Goal: Information Seeking & Learning: Check status

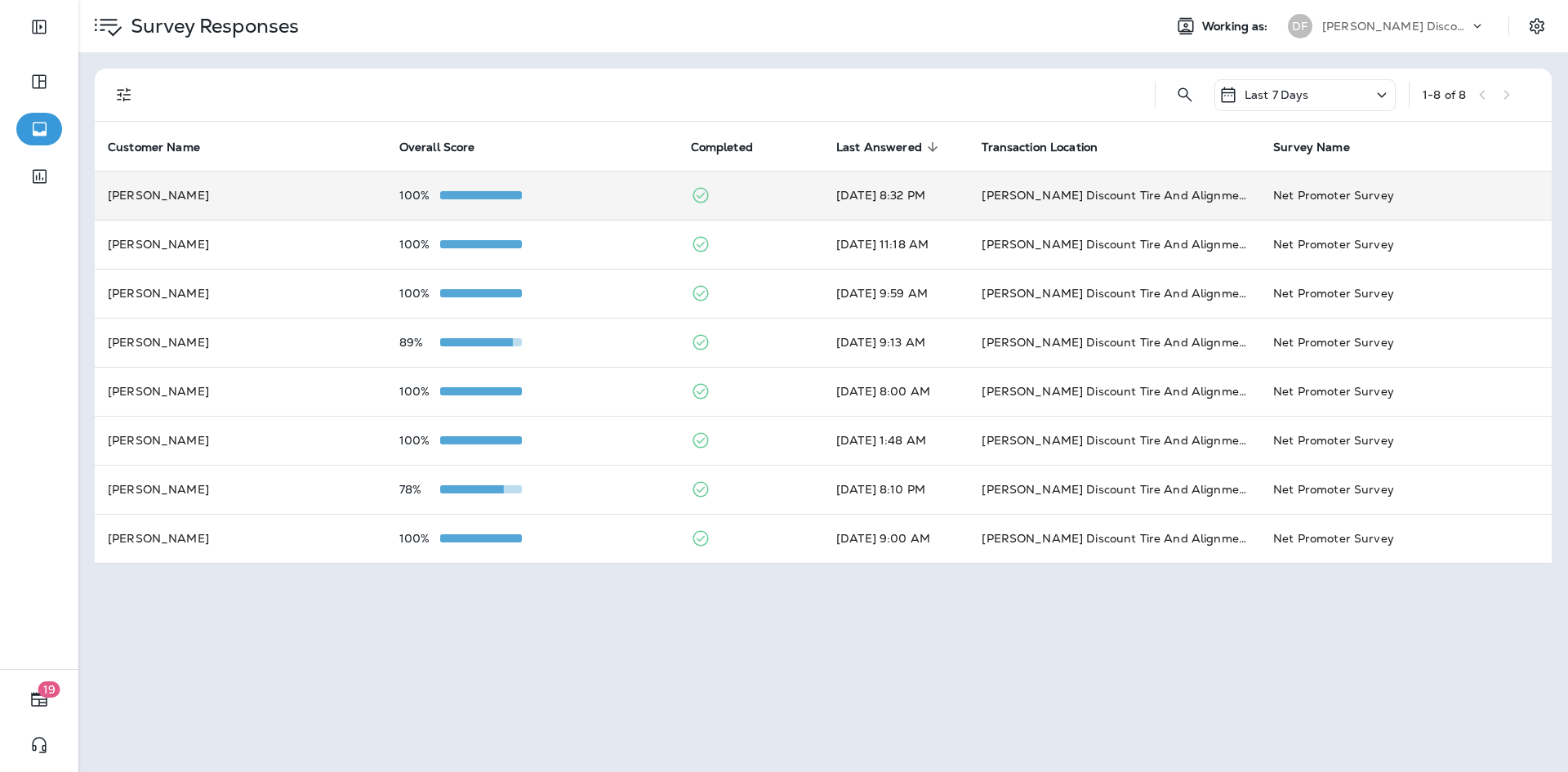
click at [309, 190] on td "[PERSON_NAME]" at bounding box center [240, 195] width 291 height 49
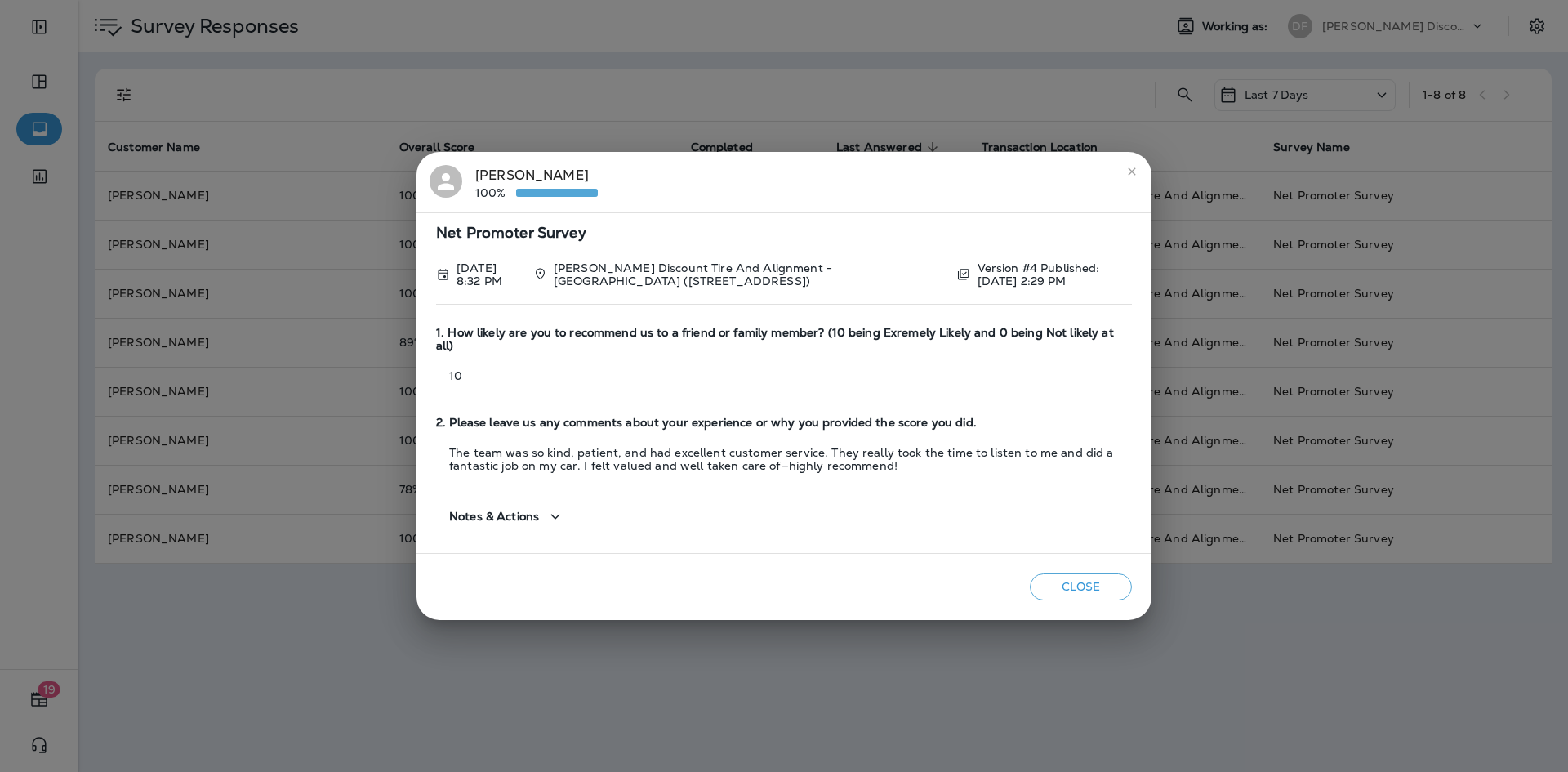
click at [1069, 579] on button "Close" at bounding box center [1080, 587] width 102 height 27
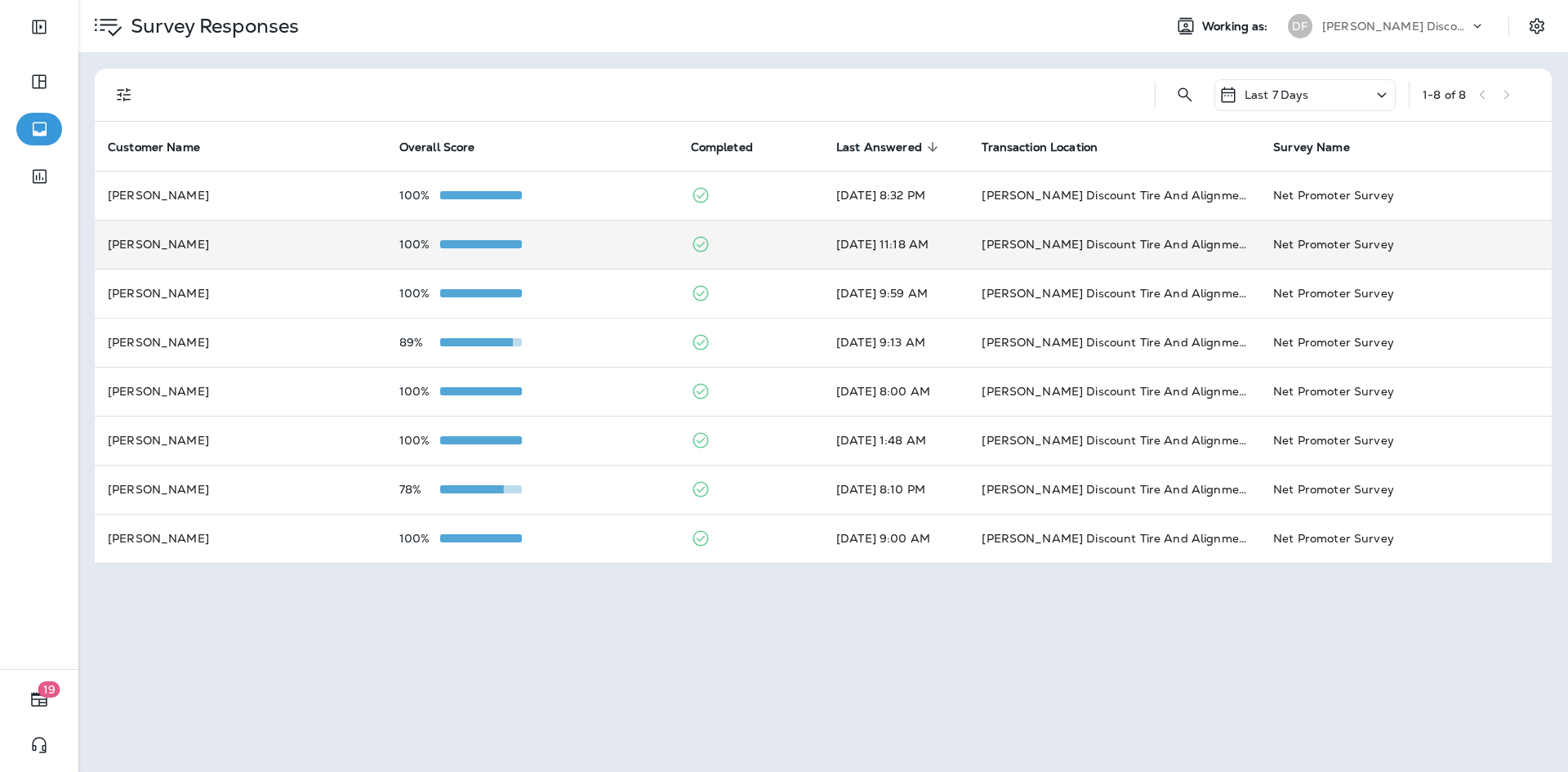
click at [182, 246] on td "[PERSON_NAME]" at bounding box center [240, 244] width 291 height 49
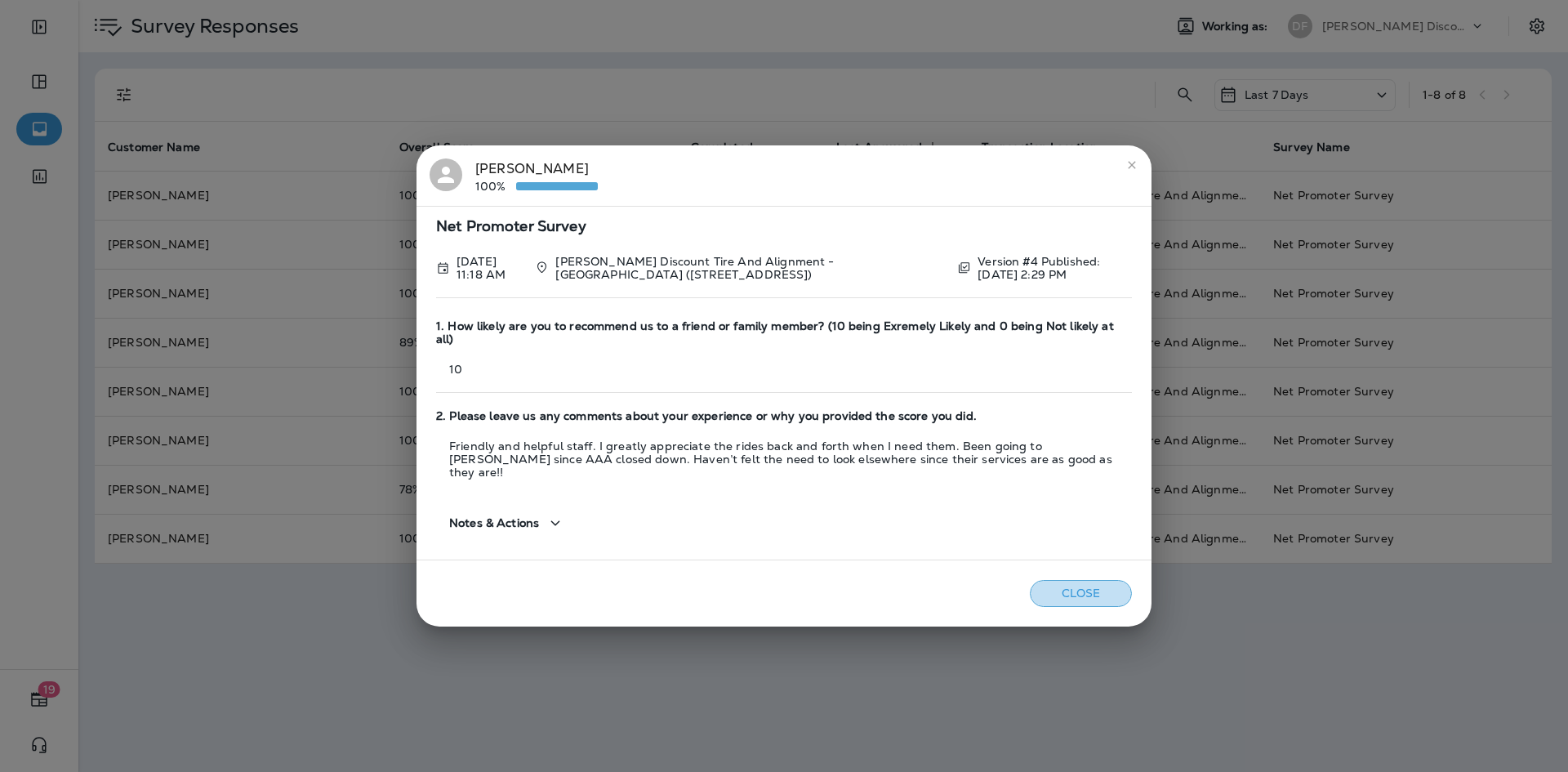
click at [1077, 580] on button "Close" at bounding box center [1080, 594] width 102 height 27
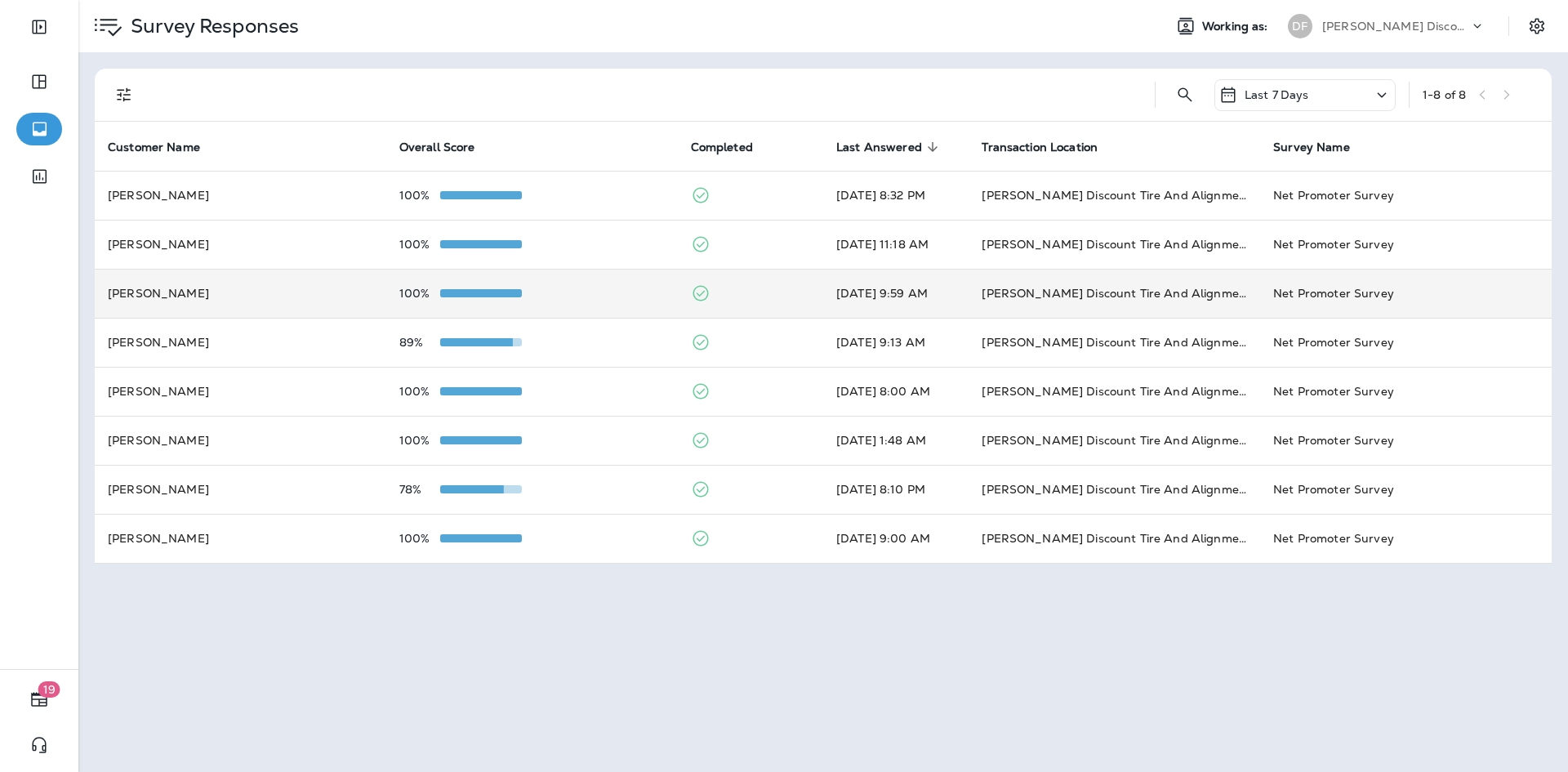
click at [197, 278] on td "[PERSON_NAME]" at bounding box center [240, 293] width 291 height 49
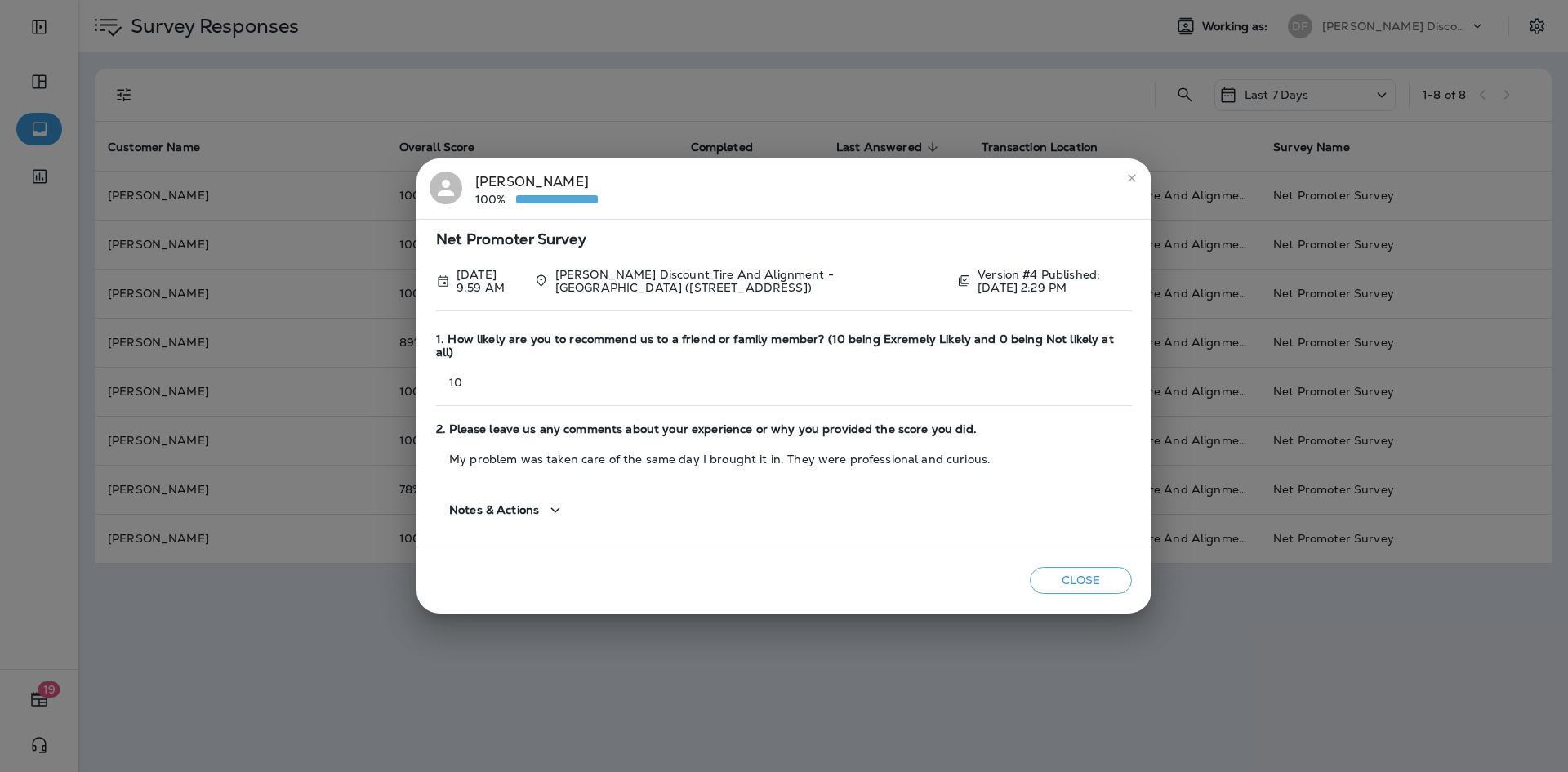
click at [1053, 570] on button "Close" at bounding box center [1080, 580] width 102 height 27
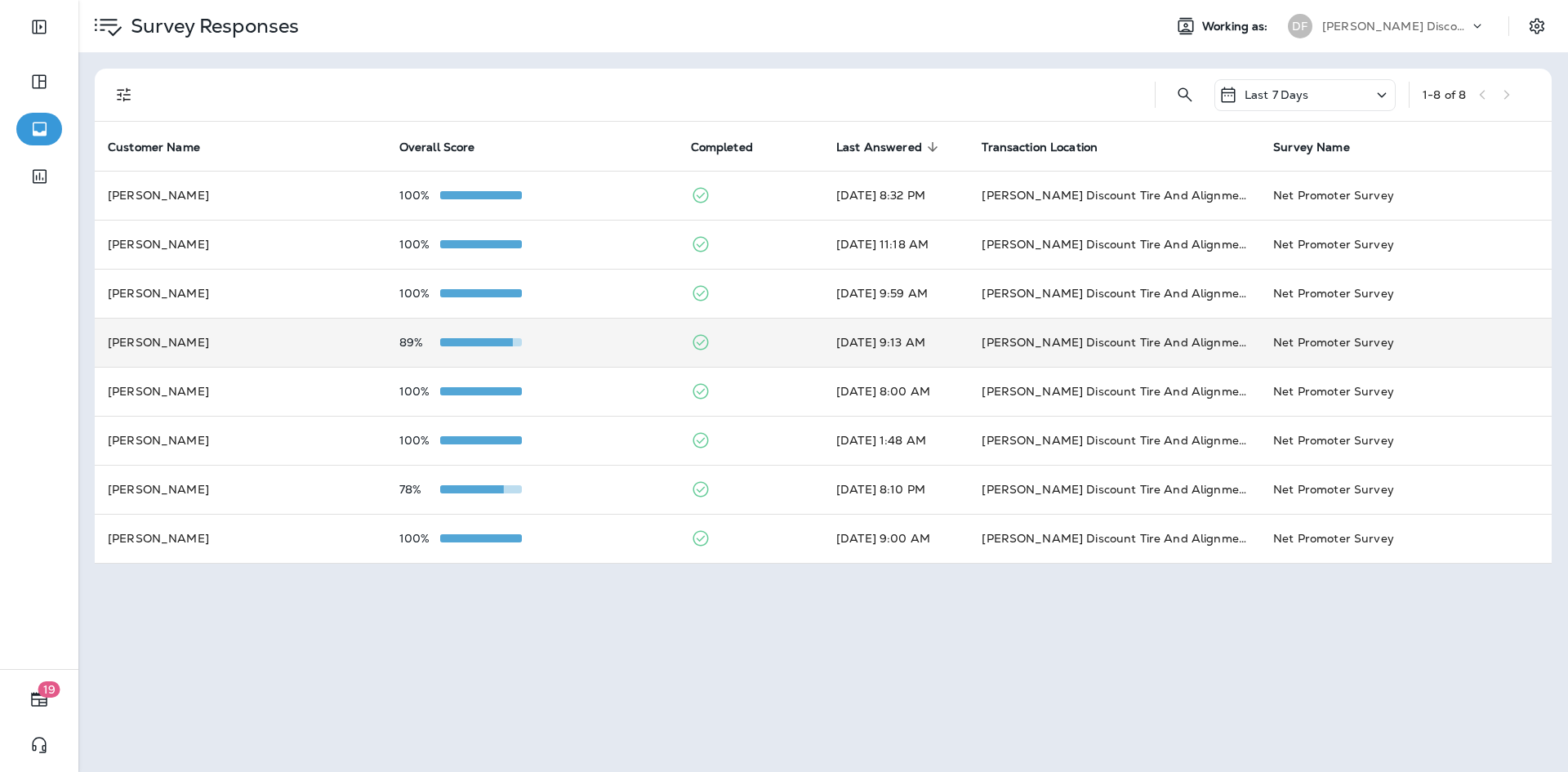
click at [178, 336] on td "[PERSON_NAME]" at bounding box center [240, 342] width 291 height 49
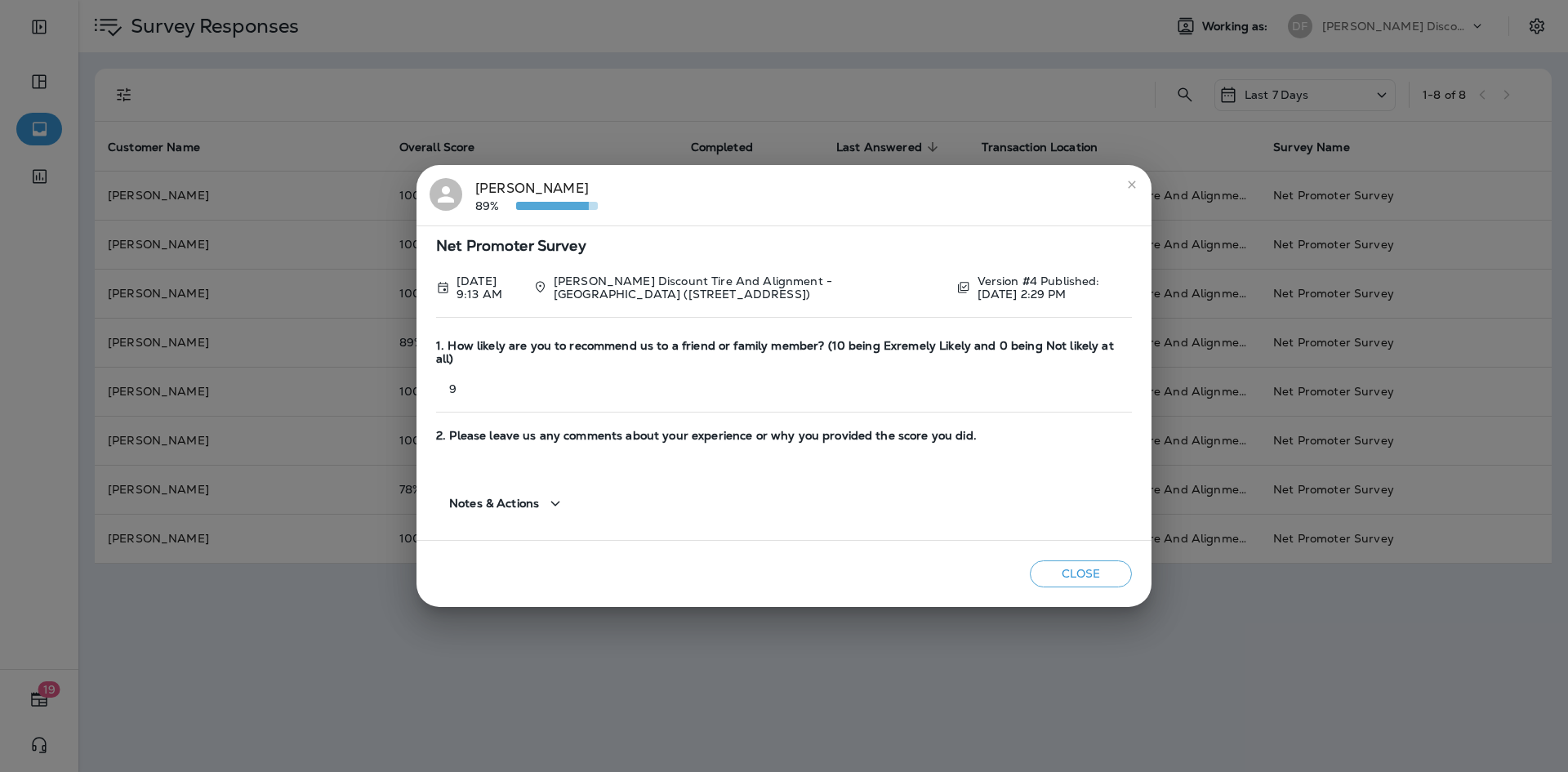
click at [522, 493] on div "Notes & Actions" at bounding box center [508, 503] width 116 height 20
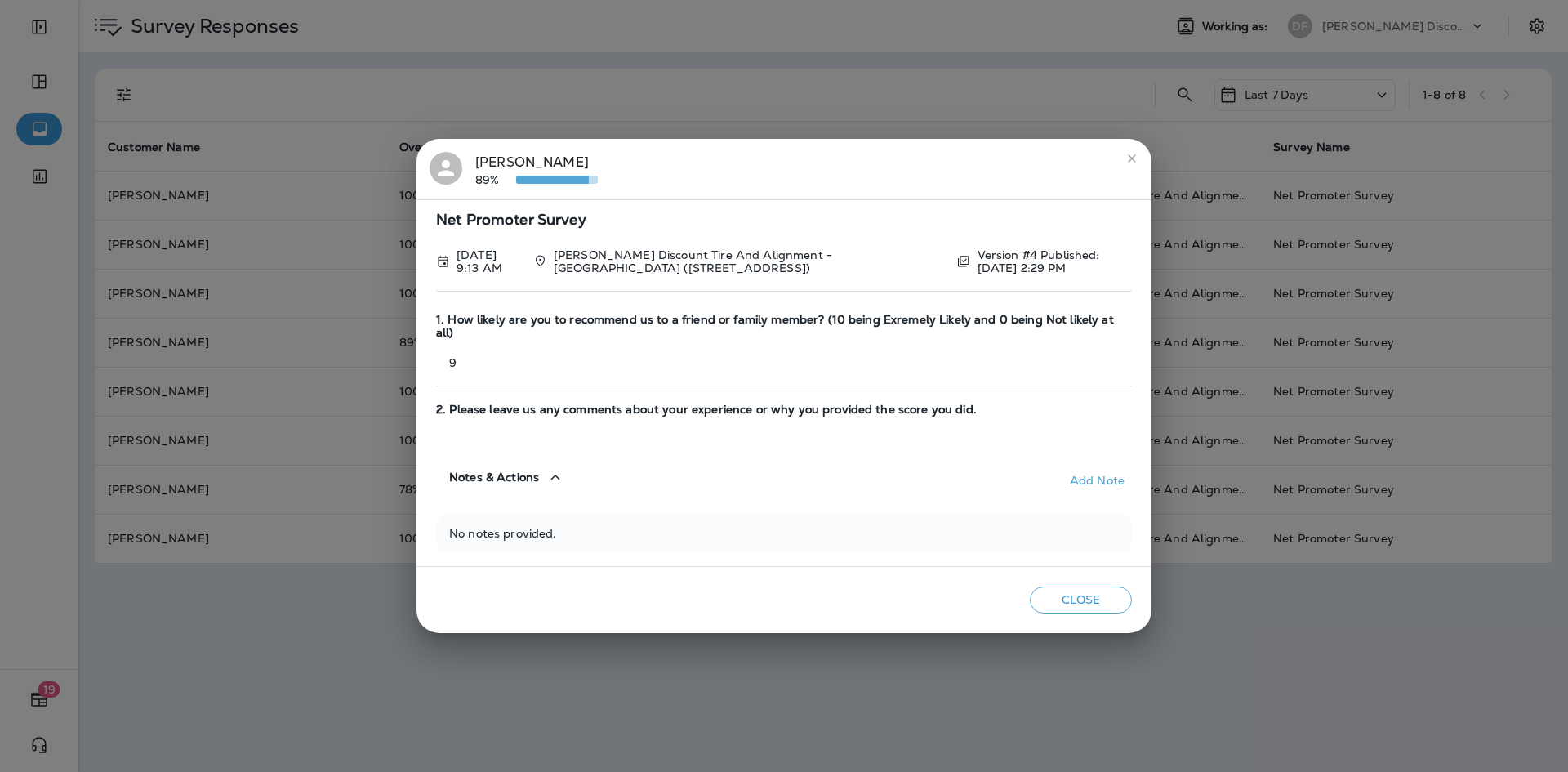
click at [1075, 595] on button "Close" at bounding box center [1080, 600] width 102 height 27
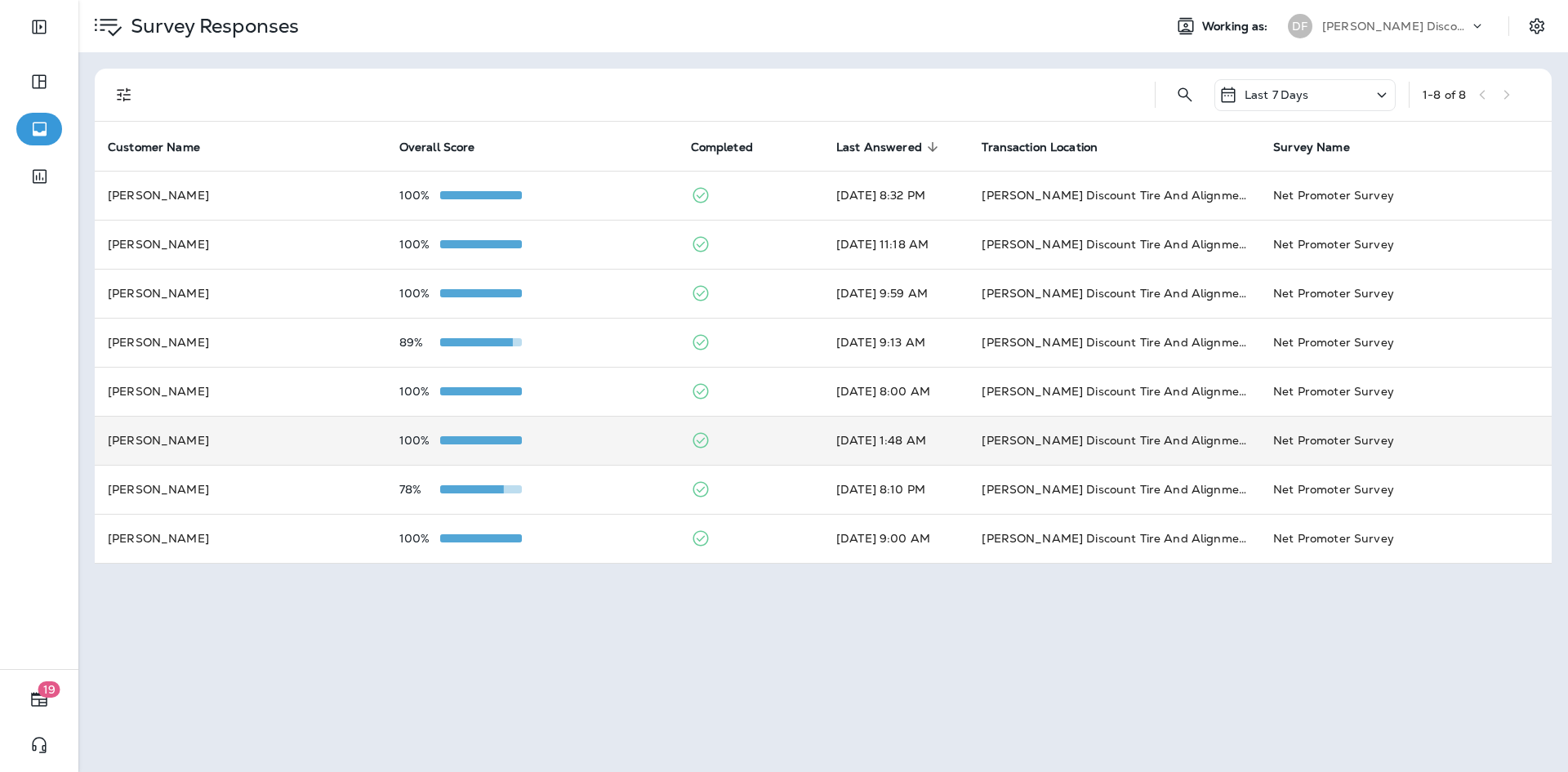
click at [178, 434] on td "[PERSON_NAME]" at bounding box center [240, 440] width 291 height 49
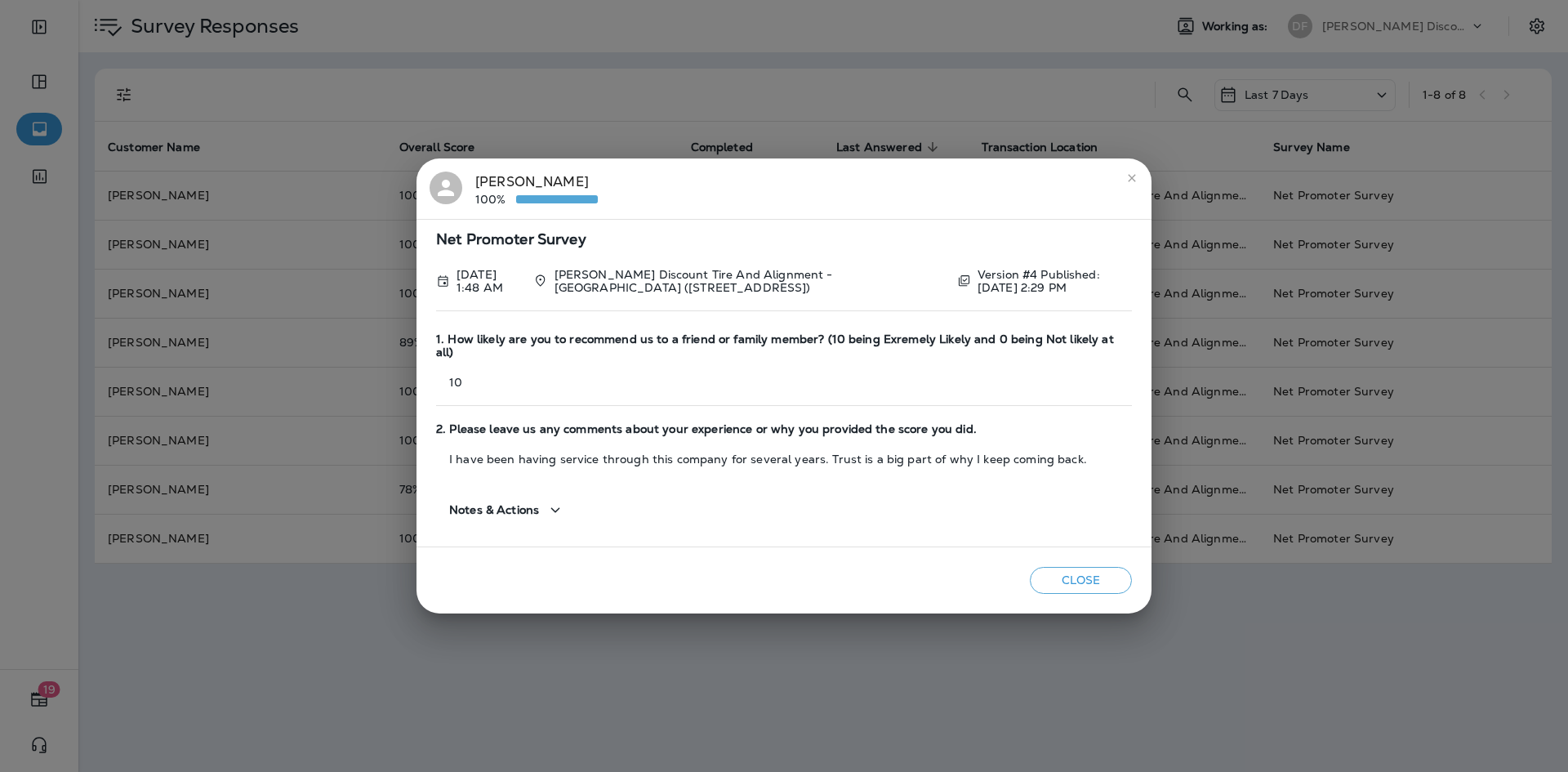
click at [1102, 581] on button "Close" at bounding box center [1080, 580] width 102 height 27
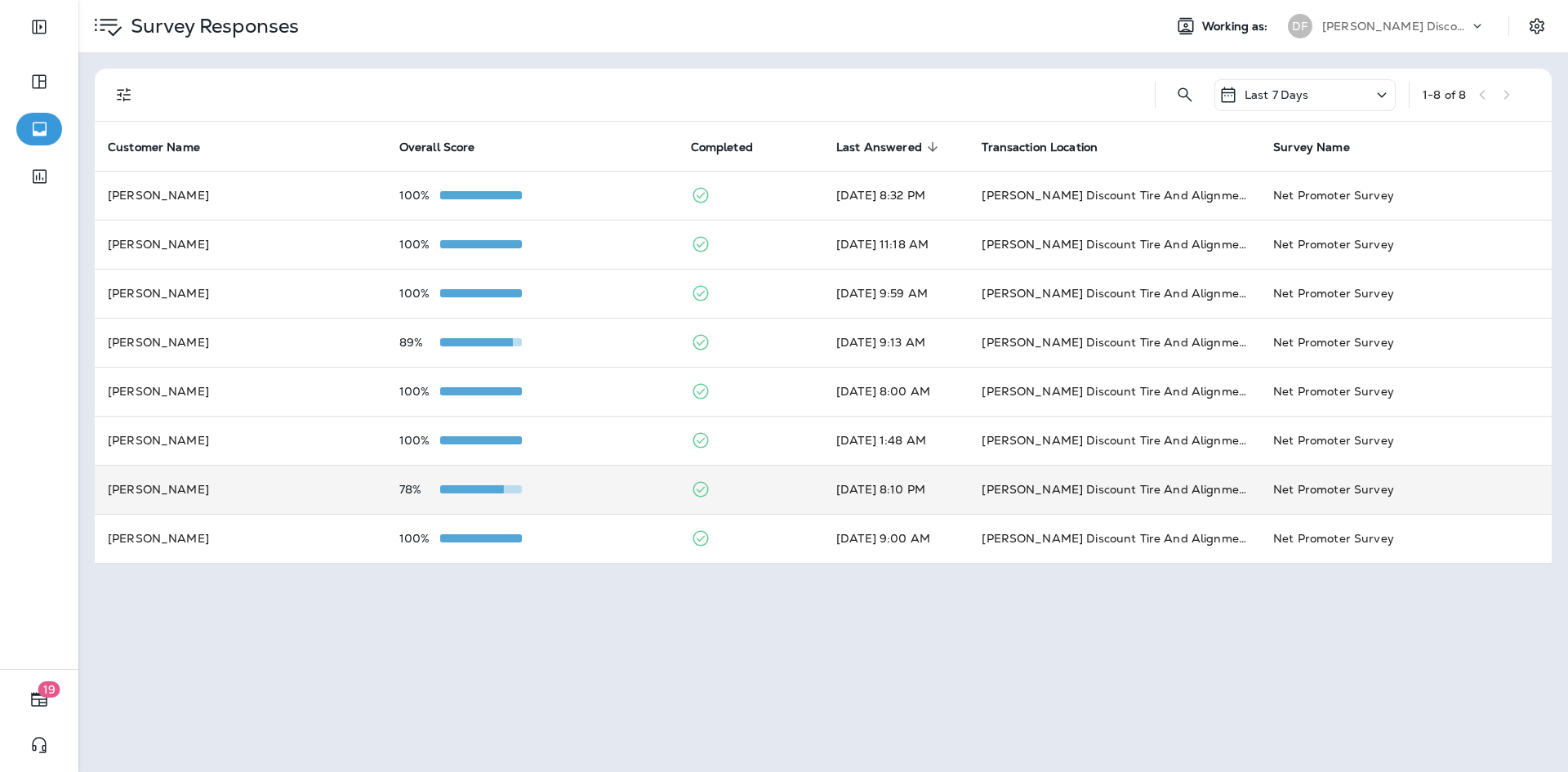
click at [191, 491] on td "[PERSON_NAME]" at bounding box center [240, 490] width 291 height 49
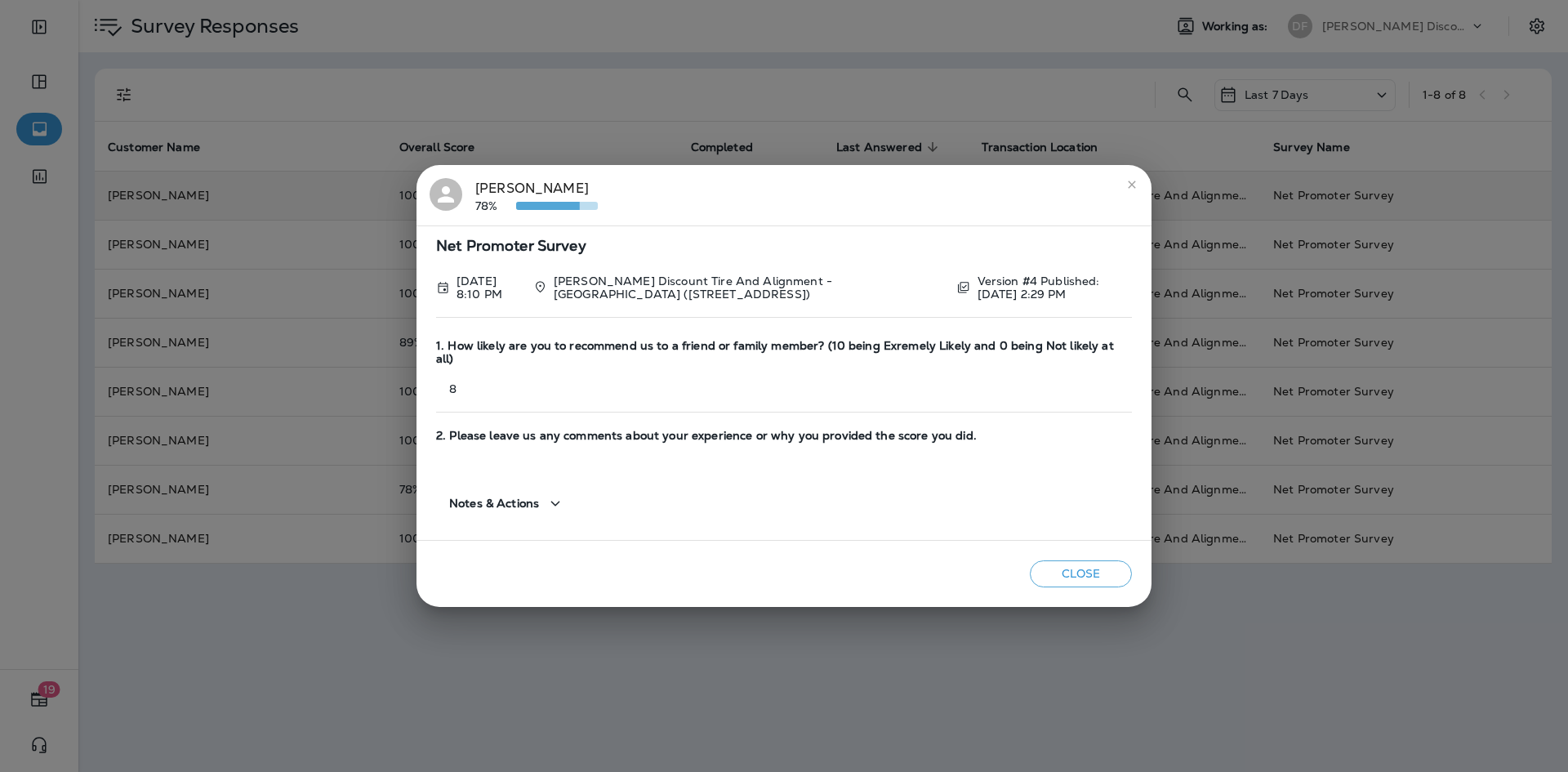
click at [1125, 186] on button "close" at bounding box center [1131, 184] width 26 height 26
